Goal: Use online tool/utility: Utilize a website feature to perform a specific function

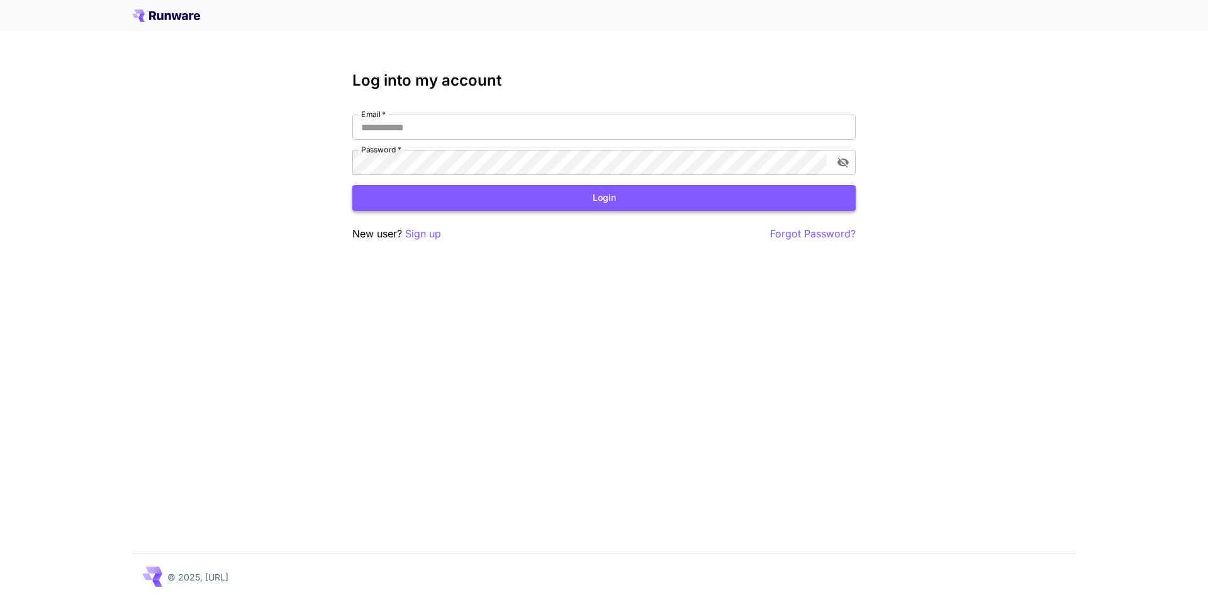
type input "**********"
click at [606, 204] on button "Login" at bounding box center [604, 198] width 504 height 26
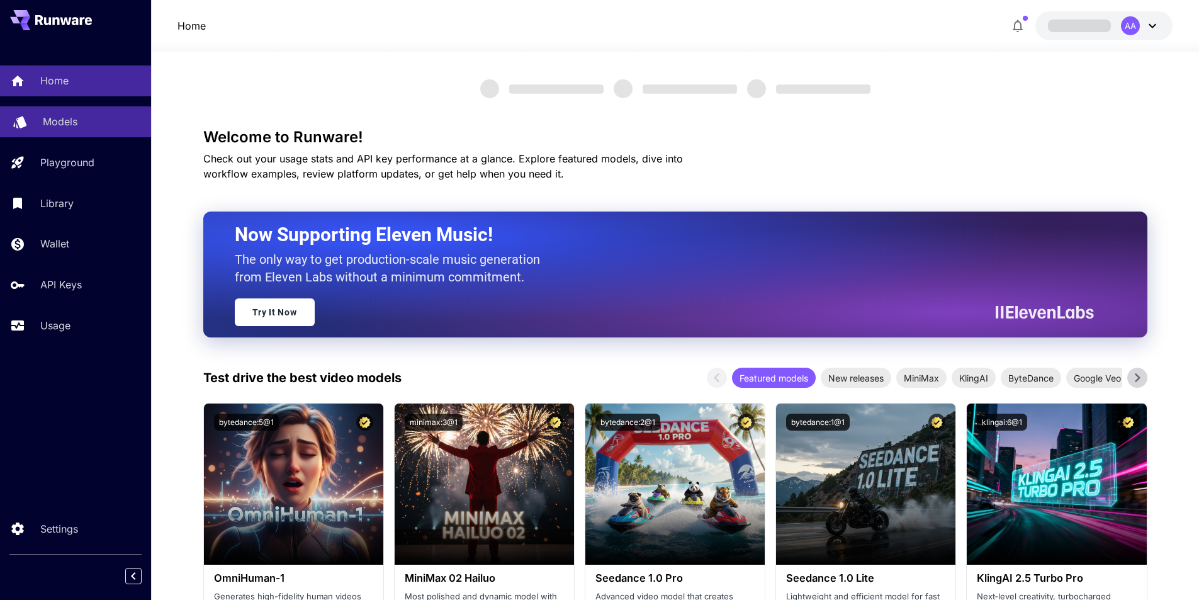
click at [62, 121] on p "Models" at bounding box center [60, 121] width 35 height 15
